Goal: Task Accomplishment & Management: Manage account settings

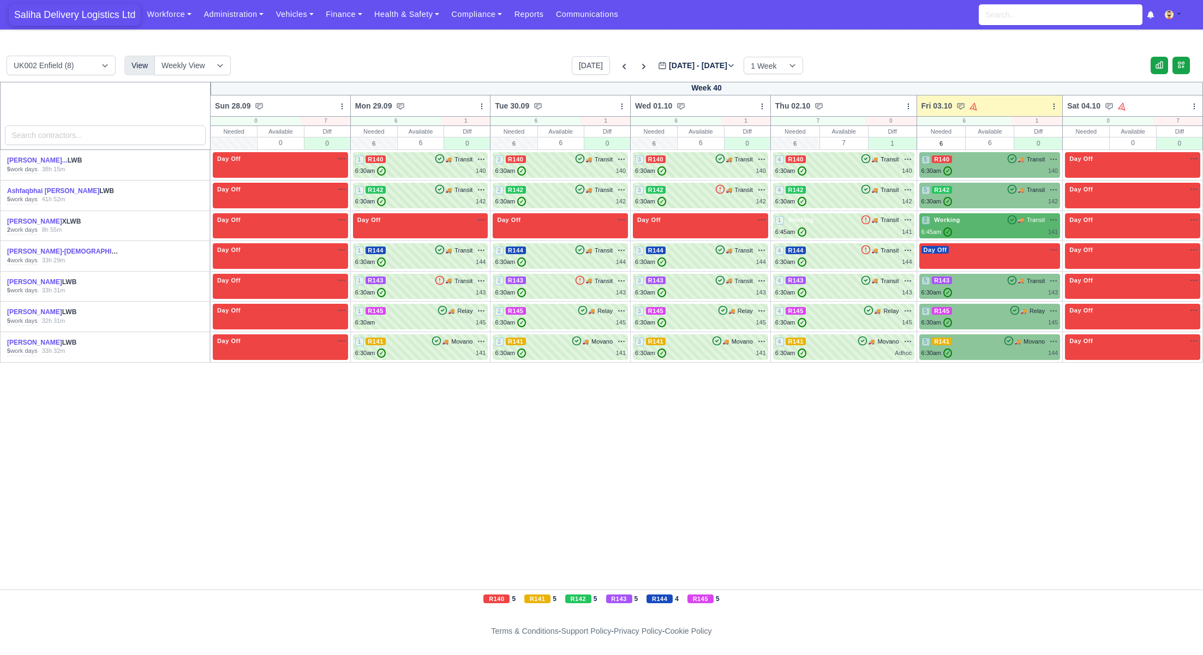
click at [79, 11] on span "Saliha Delivery Logistics Ltd" at bounding box center [75, 15] width 132 height 22
drag, startPoint x: 330, startPoint y: 17, endPoint x: 335, endPoint y: 20, distance: 5.9
click at [329, 17] on link "Finance" at bounding box center [344, 14] width 49 height 21
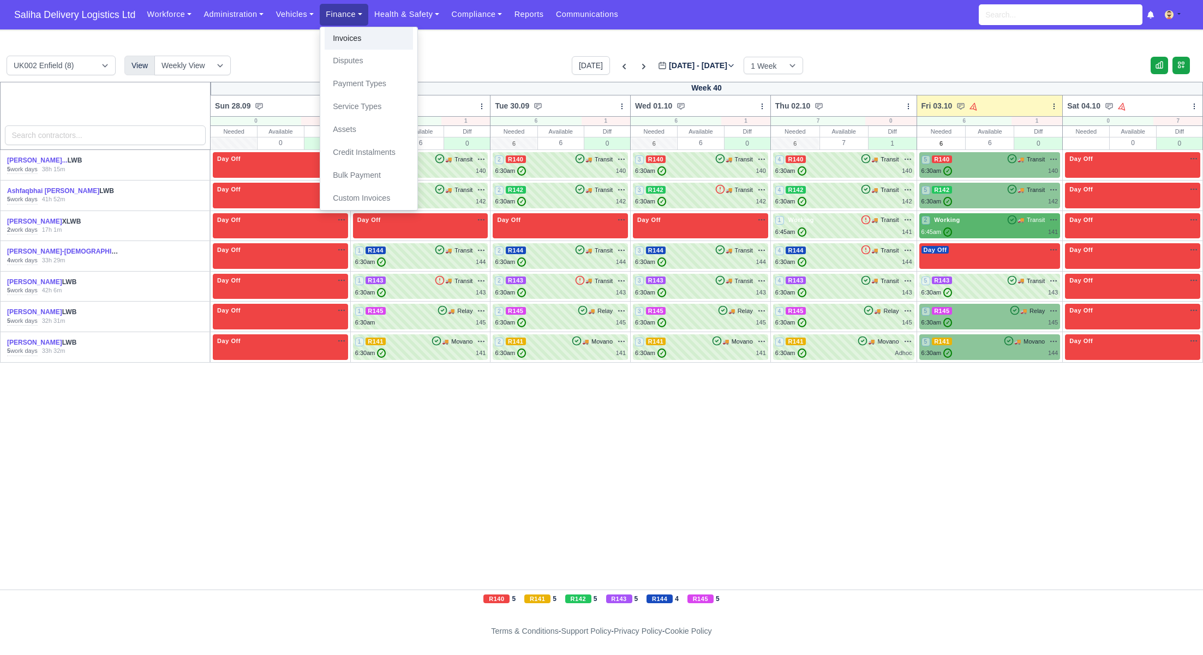
click at [344, 38] on link "Invoices" at bounding box center [369, 38] width 88 height 23
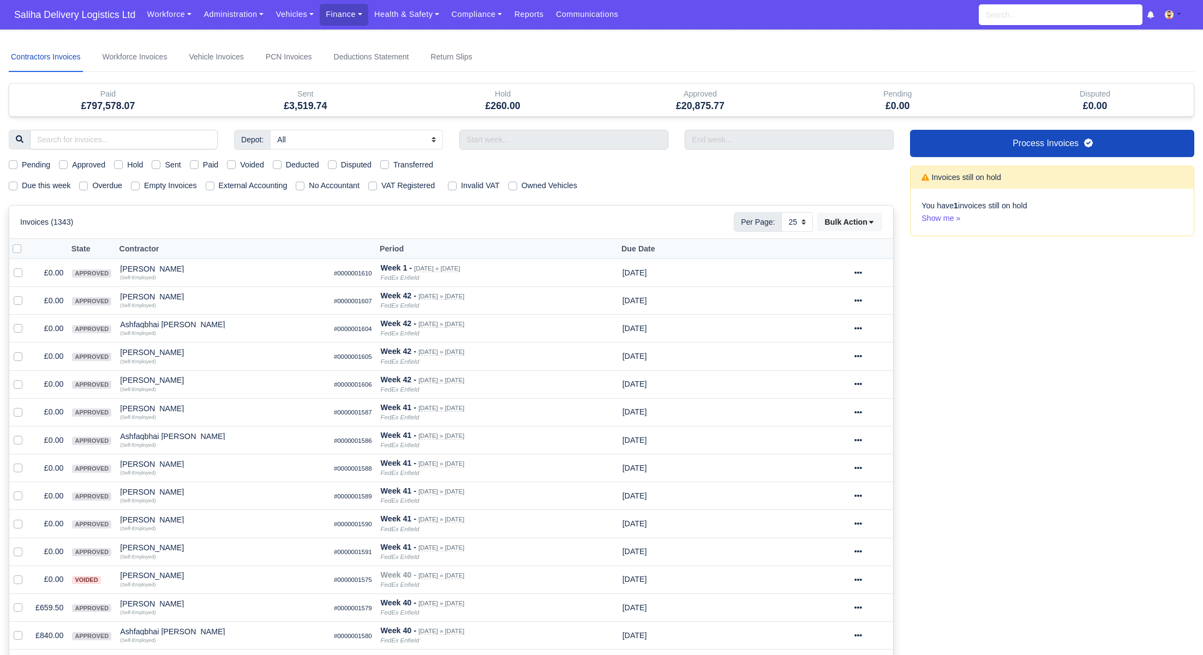
select select "25"
click at [22, 162] on label "Pending" at bounding box center [36, 165] width 28 height 13
click at [11, 162] on input "Pending" at bounding box center [13, 163] width 9 height 9
checkbox input "true"
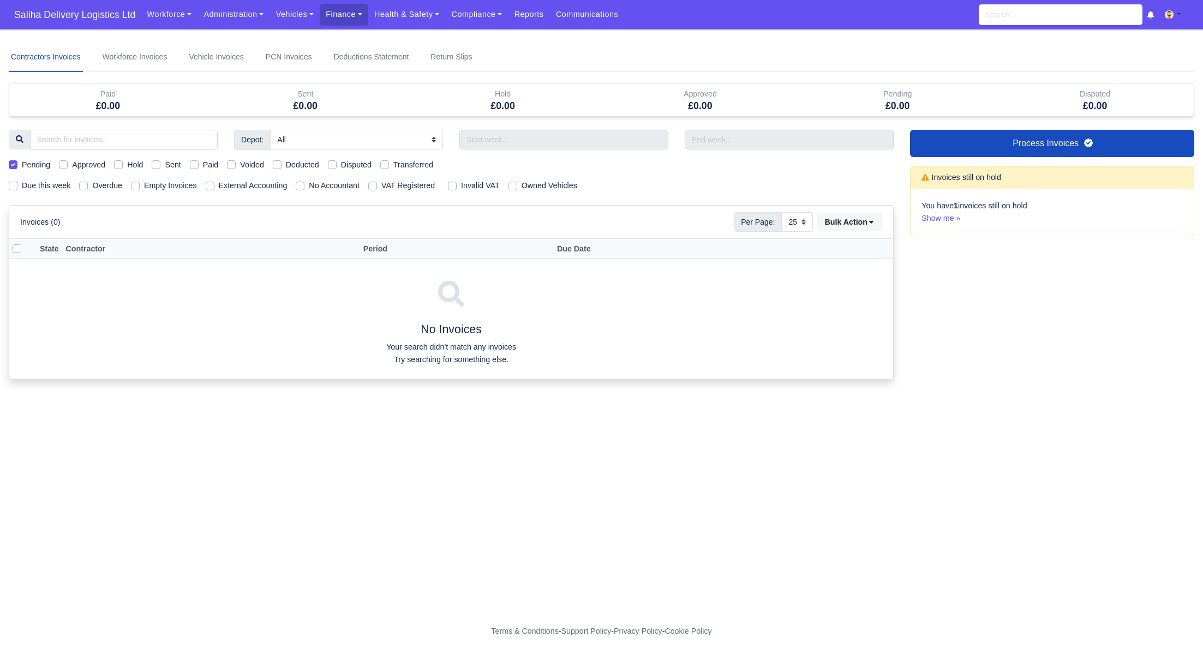
click at [22, 162] on label "Pending" at bounding box center [36, 165] width 28 height 13
click at [11, 162] on input "Pending" at bounding box center [13, 163] width 9 height 9
checkbox input "false"
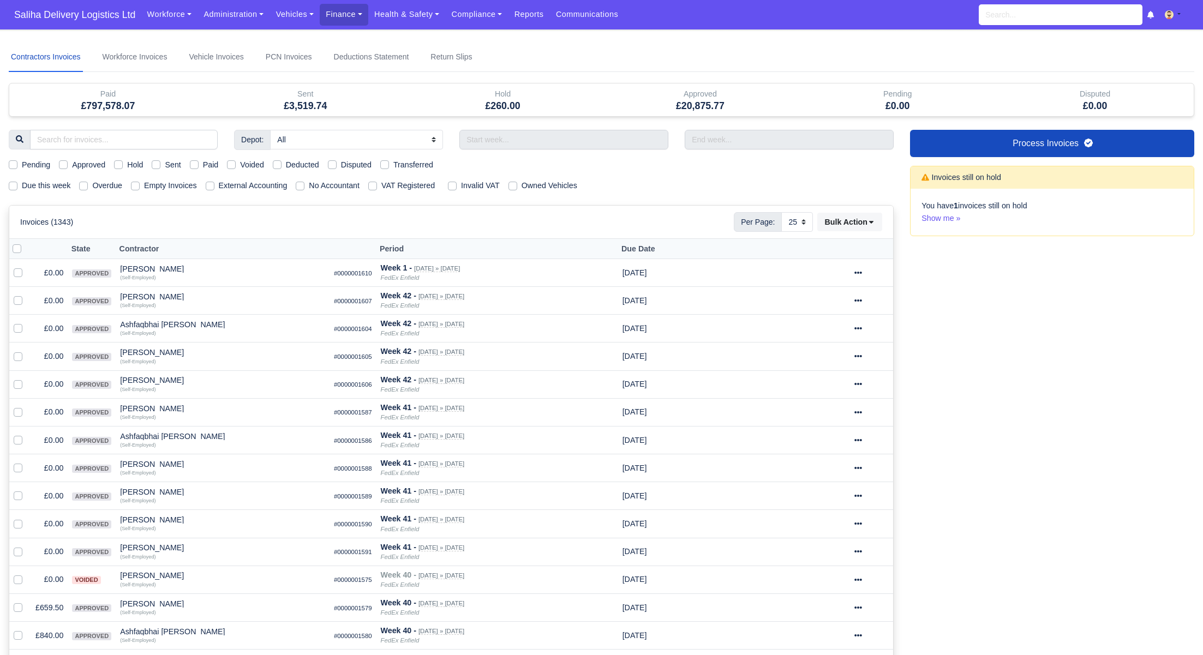
click at [165, 164] on label "Sent" at bounding box center [173, 165] width 16 height 13
click at [160, 164] on input "Sent" at bounding box center [156, 163] width 9 height 9
checkbox input "true"
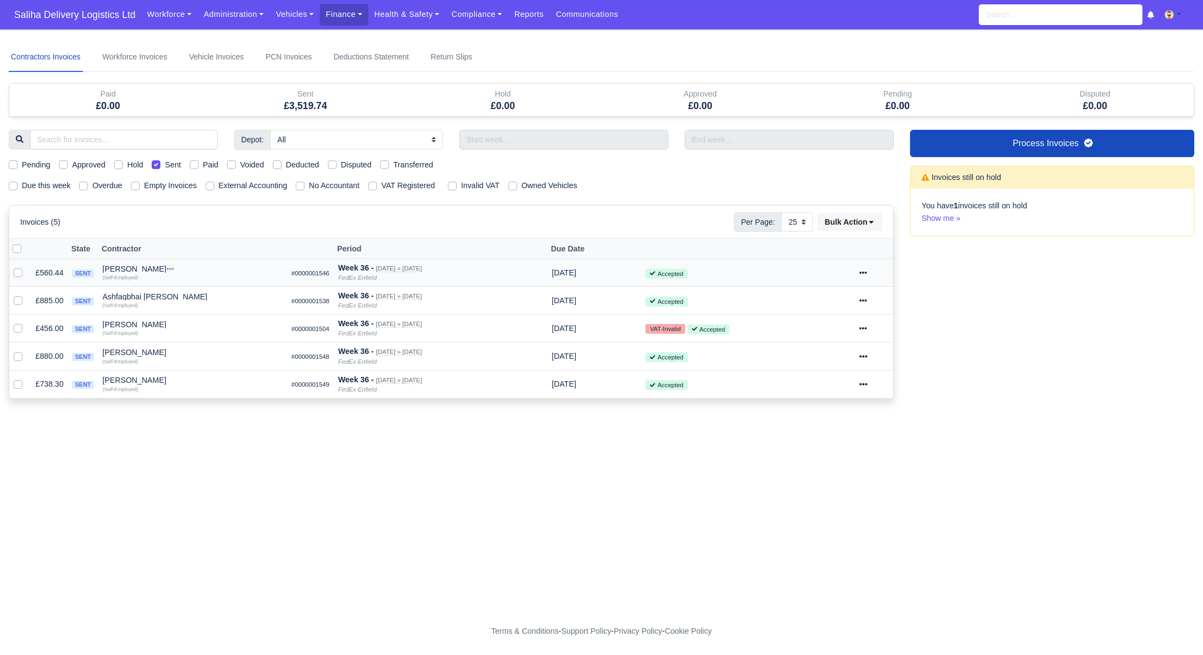
click at [868, 272] on icon at bounding box center [864, 273] width 8 height 2
click at [826, 301] on link "Show Invoice" at bounding box center [833, 306] width 97 height 17
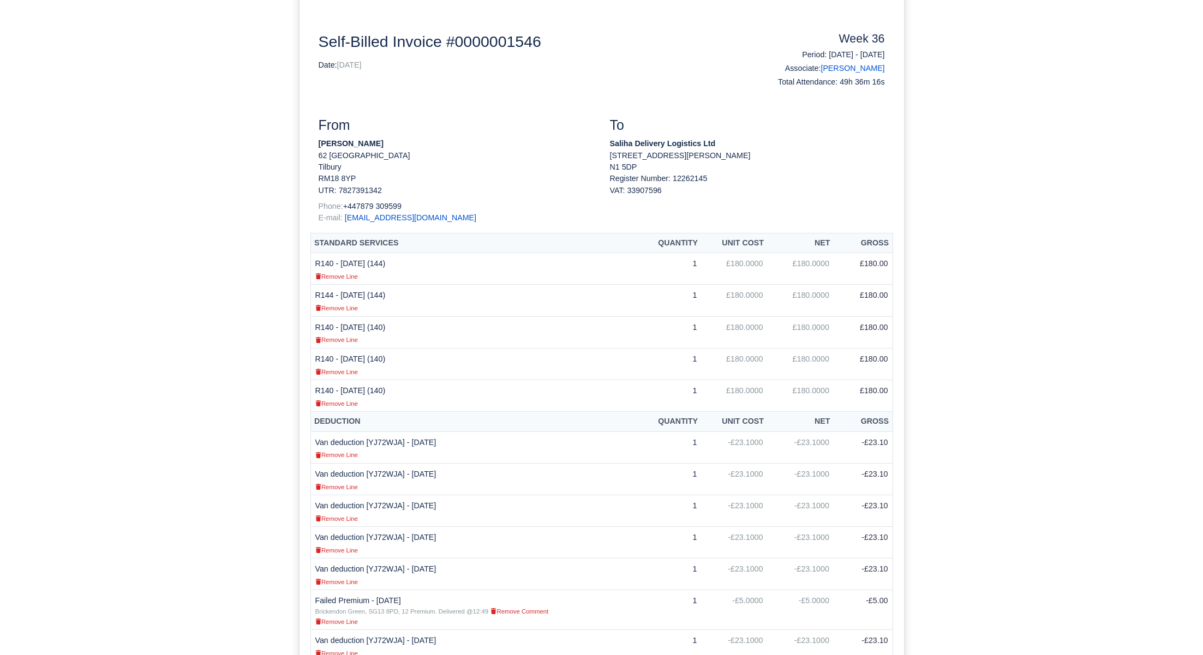
scroll to position [31, 0]
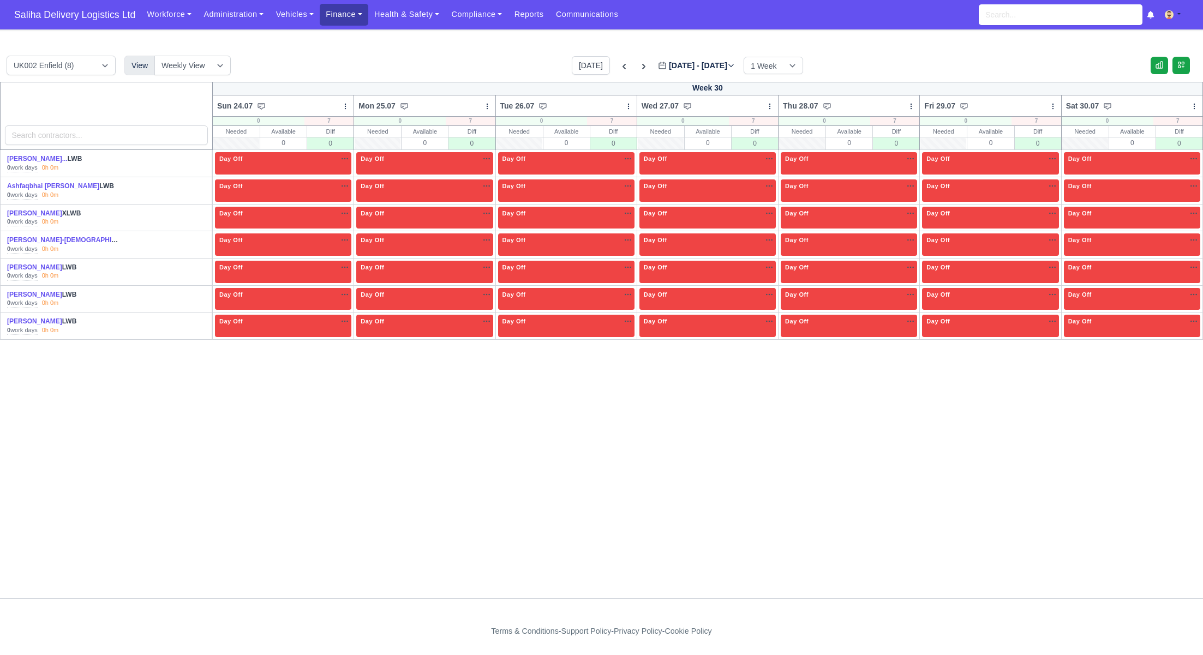
click at [353, 21] on link "Finance" at bounding box center [344, 14] width 49 height 21
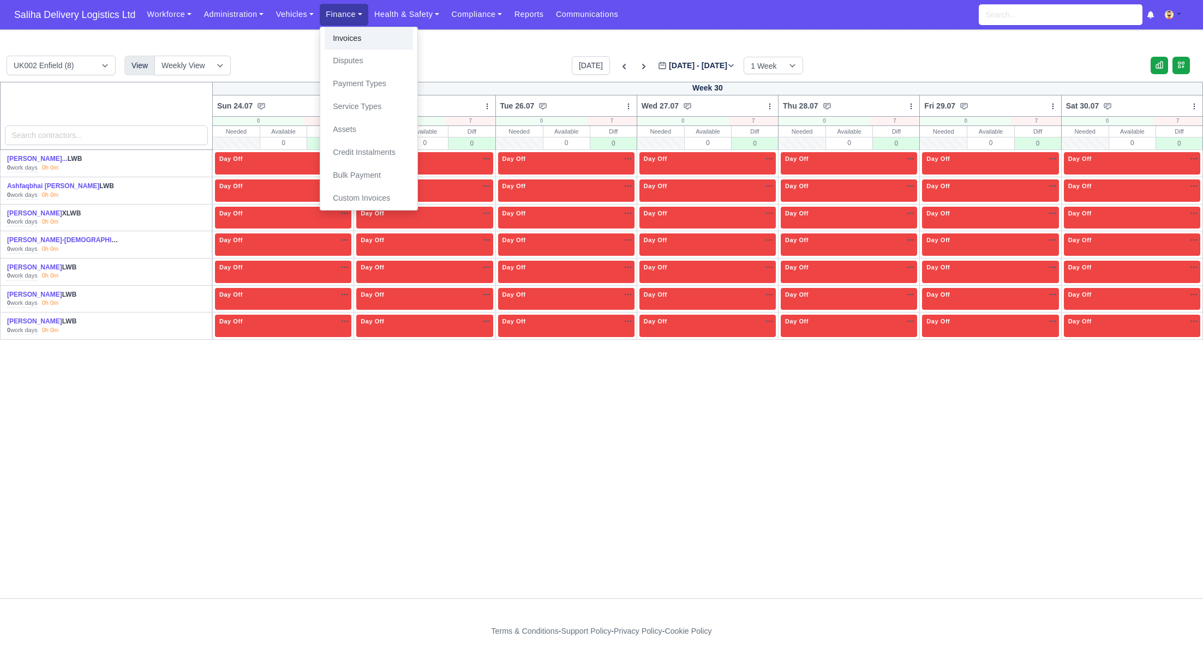
click at [366, 47] on link "Invoices" at bounding box center [369, 38] width 88 height 23
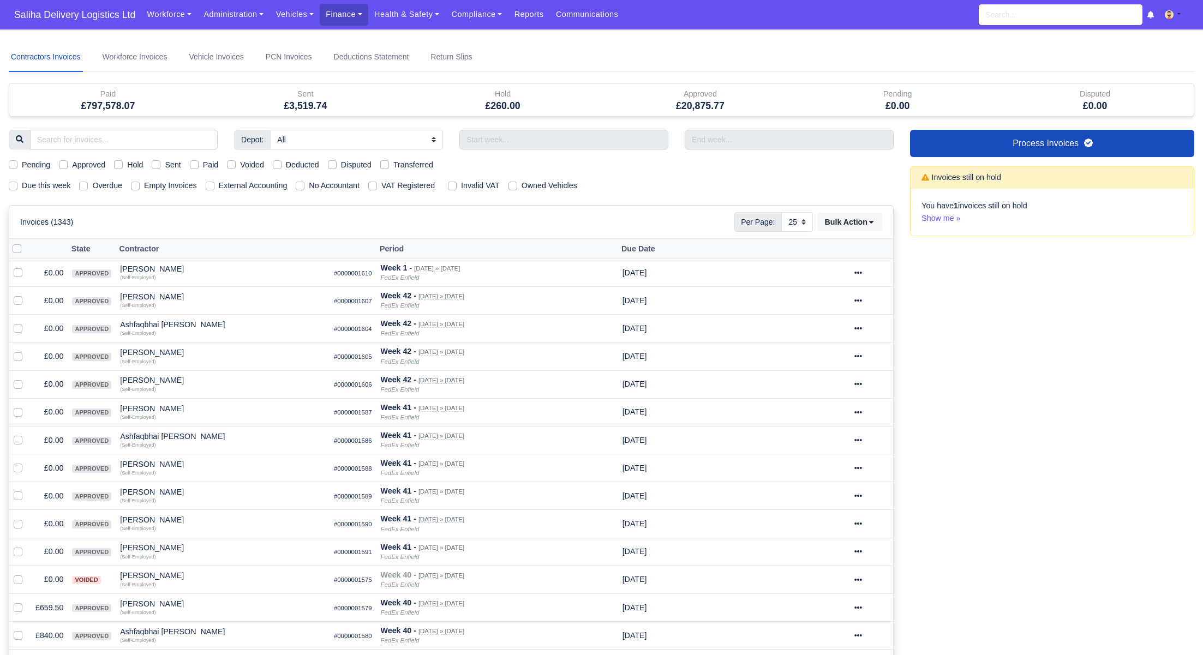
select select "25"
click at [165, 165] on label "Sent" at bounding box center [173, 165] width 16 height 13
click at [160, 165] on input "Sent" at bounding box center [156, 163] width 9 height 9
checkbox input "true"
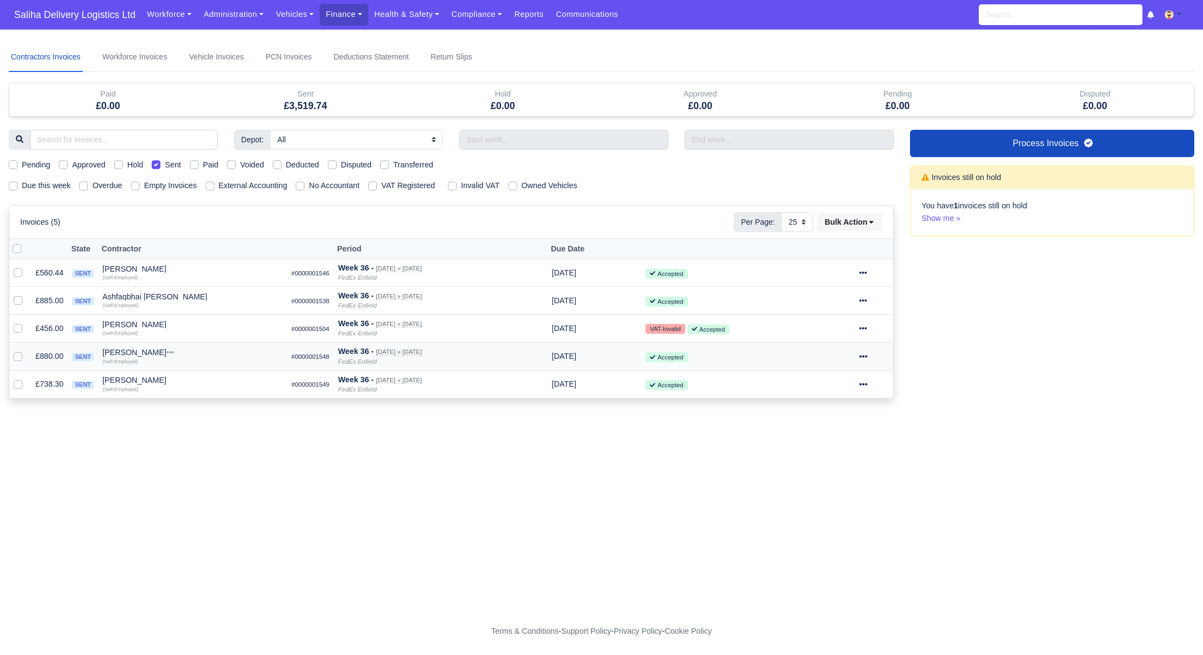
click at [867, 353] on icon at bounding box center [864, 357] width 8 height 8
click at [837, 385] on link "Show Invoice" at bounding box center [833, 389] width 97 height 17
select select "25"
click at [51, 17] on span "Saliha Delivery Logistics Ltd" at bounding box center [75, 15] width 132 height 22
